Goal: Task Accomplishment & Management: Manage account settings

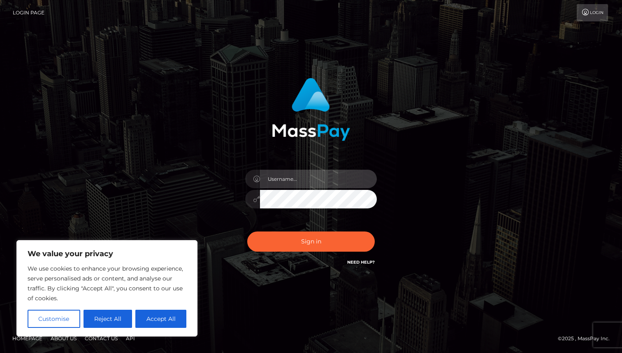
click at [279, 179] on input "text" at bounding box center [318, 179] width 117 height 19
type input "[EMAIL_ADDRESS][DOMAIN_NAME]"
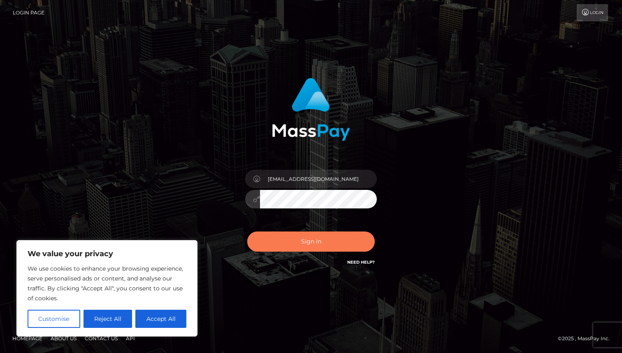
click at [317, 245] on button "Sign in" at bounding box center [311, 241] width 128 height 20
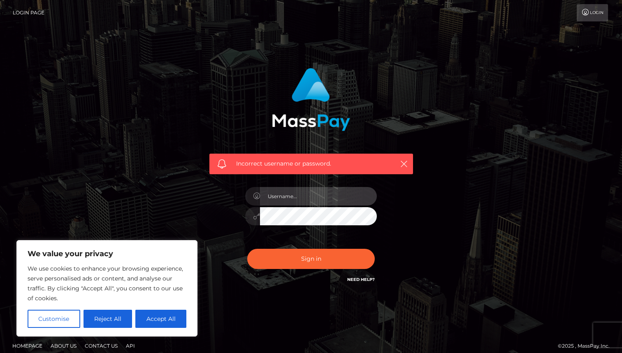
click at [298, 204] on input "text" at bounding box center [318, 196] width 117 height 19
type input "[EMAIL_ADDRESS][DOMAIN_NAME]"
click at [247, 249] on button "Sign in" at bounding box center [311, 259] width 128 height 20
click at [310, 198] on input "text" at bounding box center [318, 196] width 117 height 19
type input "[EMAIL_ADDRESS][DOMAIN_NAME]"
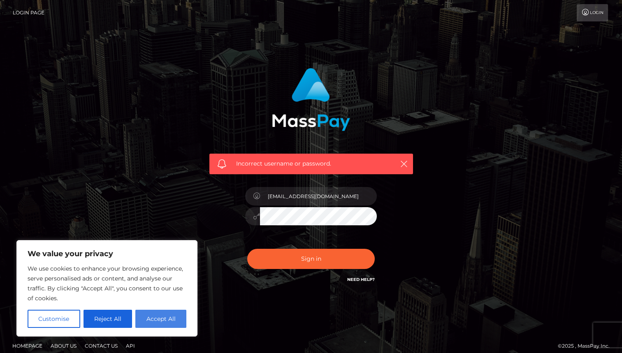
click at [167, 319] on button "Accept All" at bounding box center [160, 319] width 51 height 18
checkbox input "true"
